Goal: Information Seeking & Learning: Find specific fact

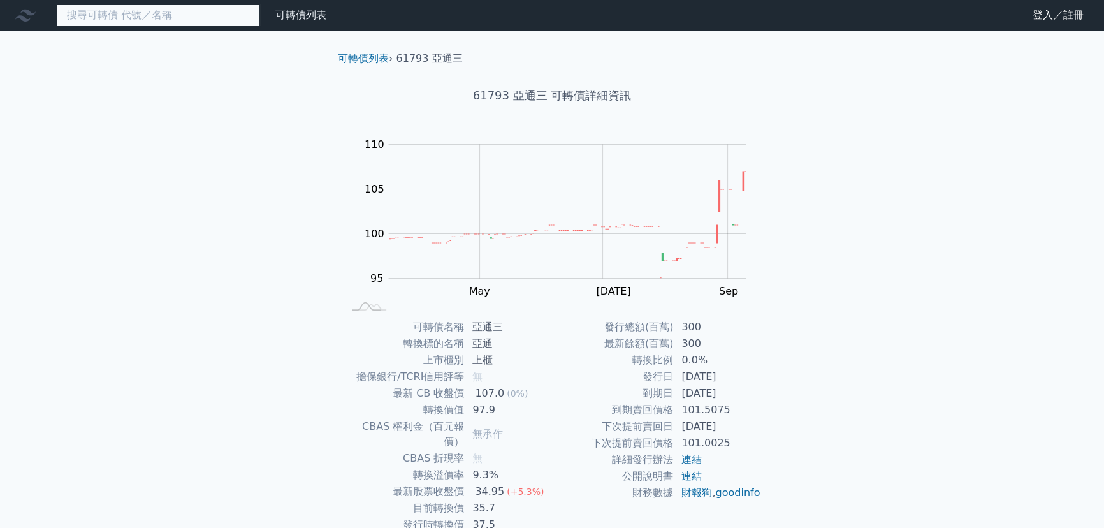
click at [194, 18] on input at bounding box center [158, 15] width 204 height 22
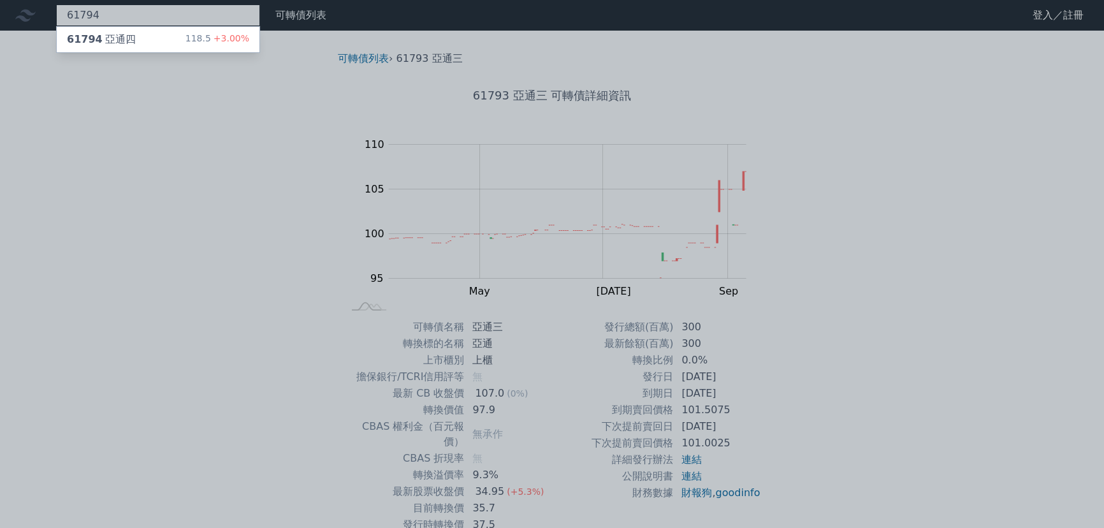
type input "61794"
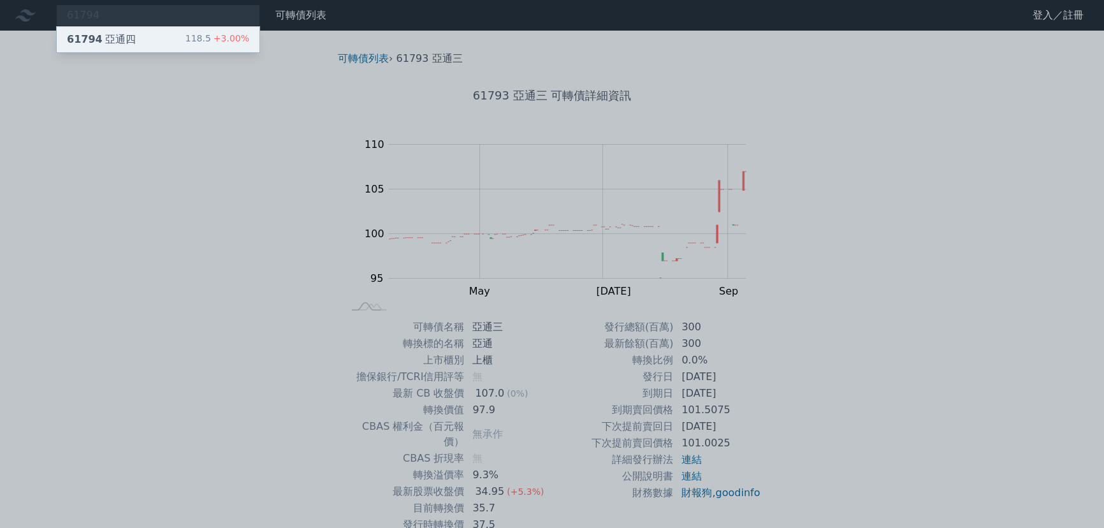
click at [214, 45] on div "118.5 +3.00%" at bounding box center [218, 39] width 64 height 15
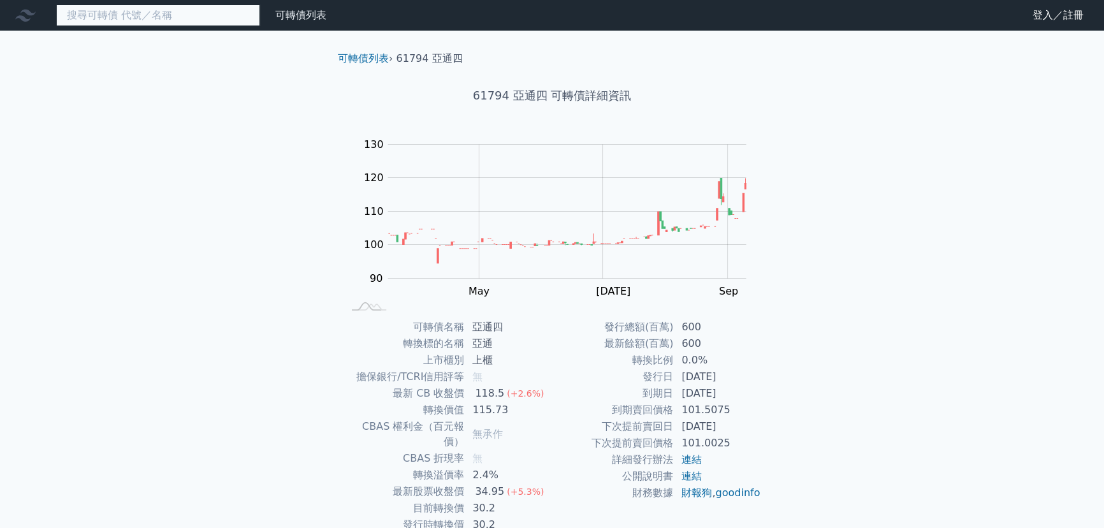
click at [186, 18] on input at bounding box center [158, 15] width 204 height 22
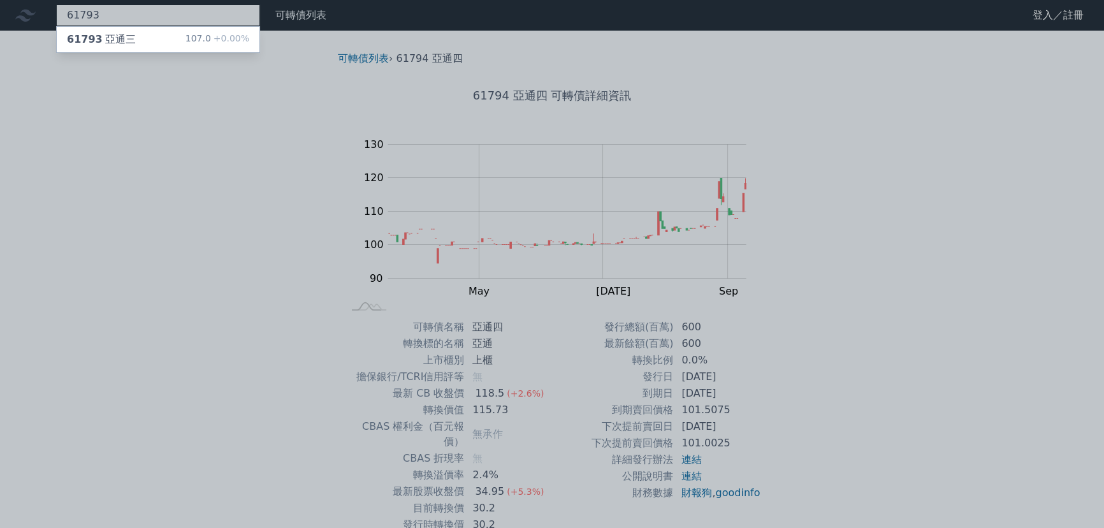
type input "61793"
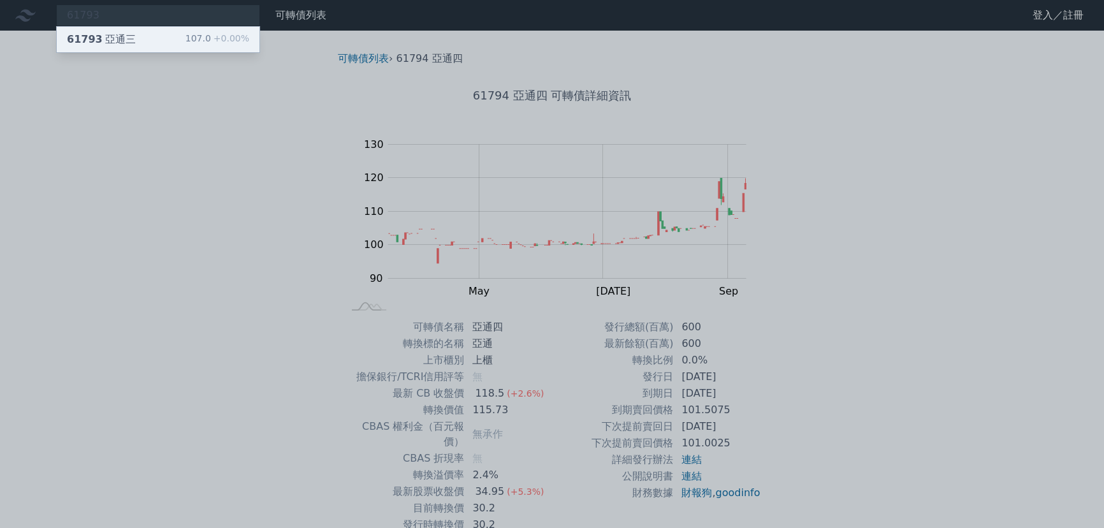
click at [170, 47] on div "61793 亞通三 107.0 +0.00%" at bounding box center [158, 40] width 203 height 26
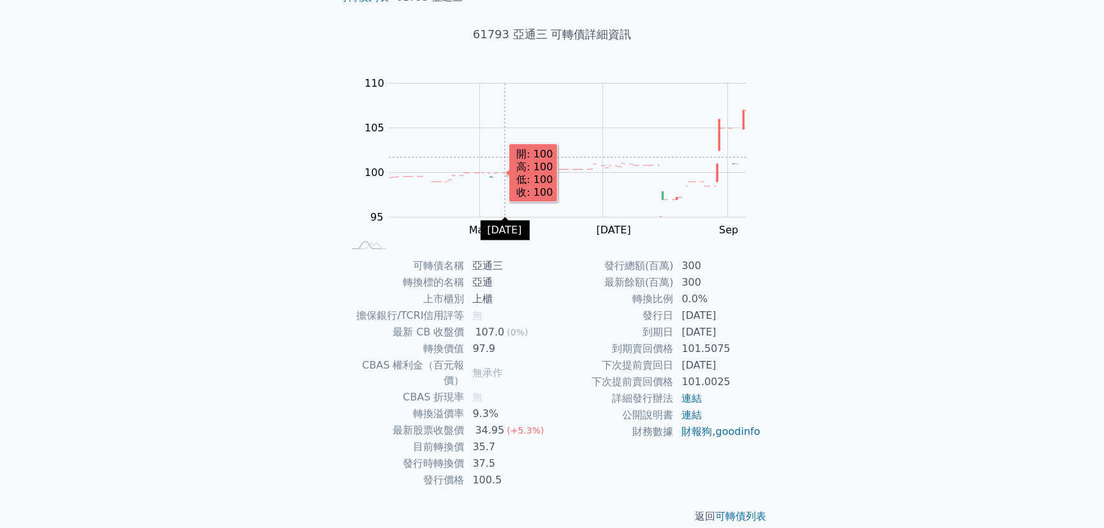
scroll to position [62, 0]
drag, startPoint x: 185, startPoint y: 0, endPoint x: 227, endPoint y: 339, distance: 341.8
click at [230, 354] on div "可轉債列表 財務數據 可轉債列表 財務數據 登入／註冊 登入／註冊 可轉債列表 › 61793 亞通三 61793 亞通三 可轉債詳細資訊 Zoom Out …" at bounding box center [552, 241] width 1104 height 606
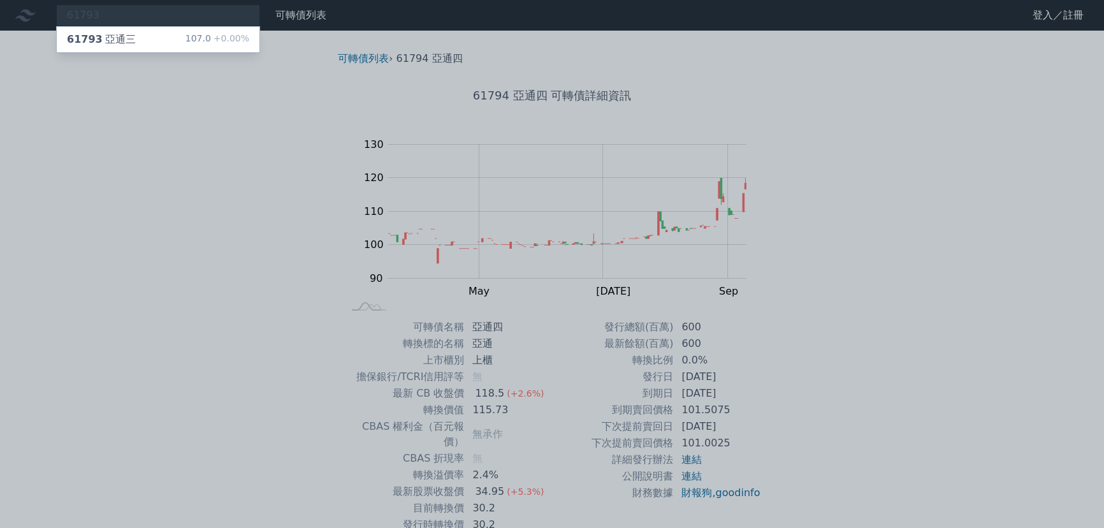
click at [159, 10] on div at bounding box center [552, 264] width 1104 height 528
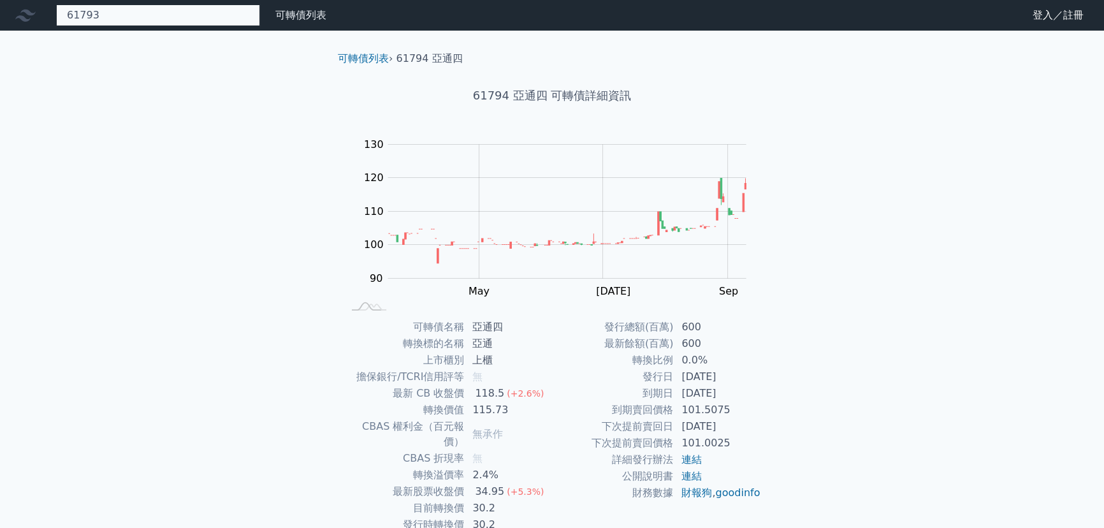
click at [159, 11] on div "61793 61793 亞通三 107.0 +0.00%" at bounding box center [158, 15] width 204 height 22
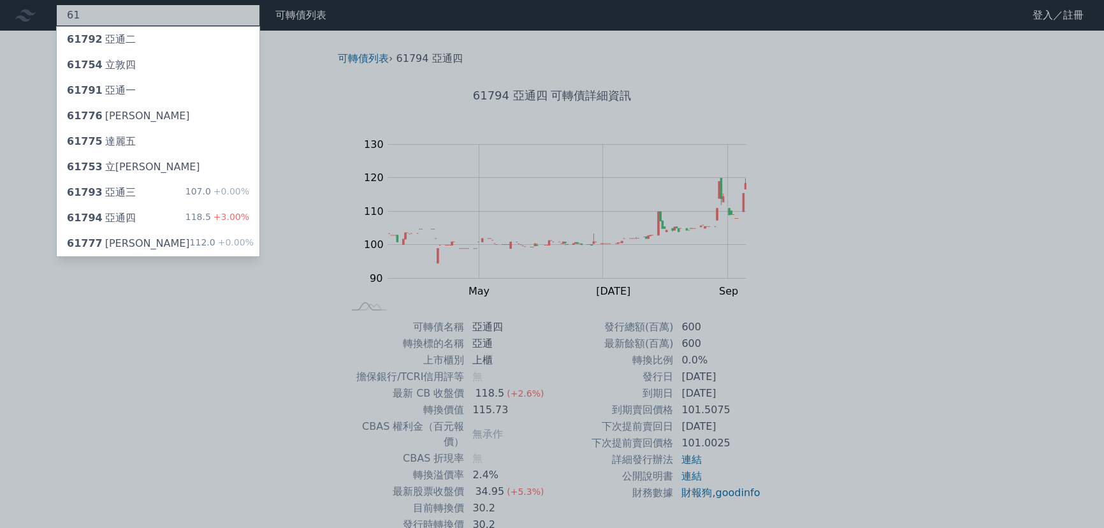
type input "6"
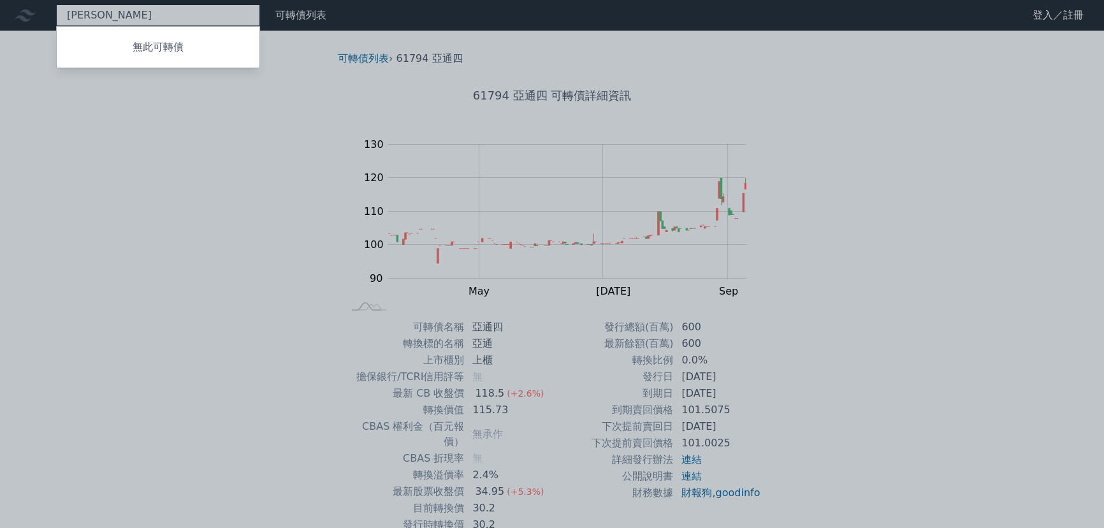
type input "榮"
type input "融程"
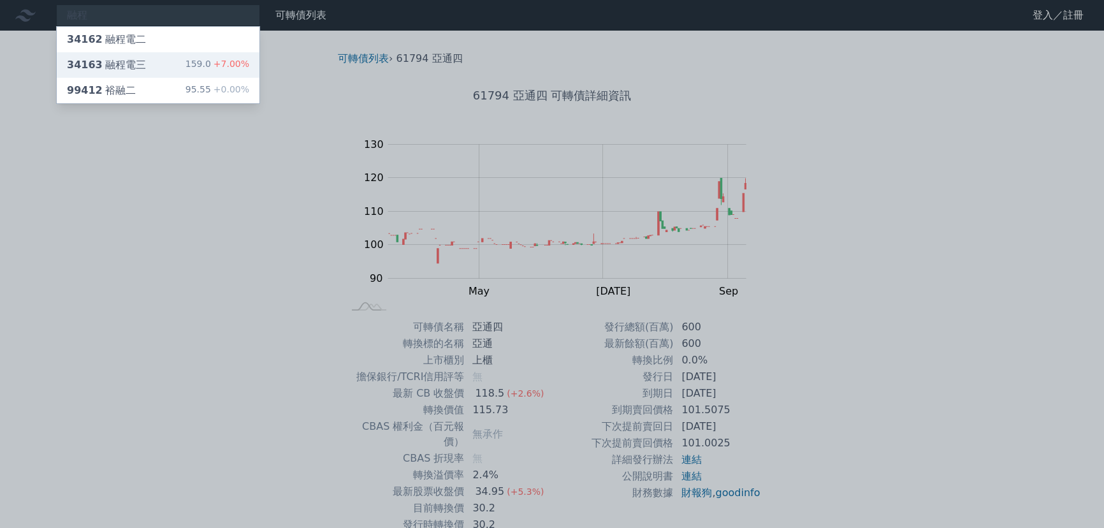
click at [165, 69] on div "34163 融程電三 159.0 +7.00%" at bounding box center [158, 65] width 203 height 26
